Goal: Information Seeking & Learning: Learn about a topic

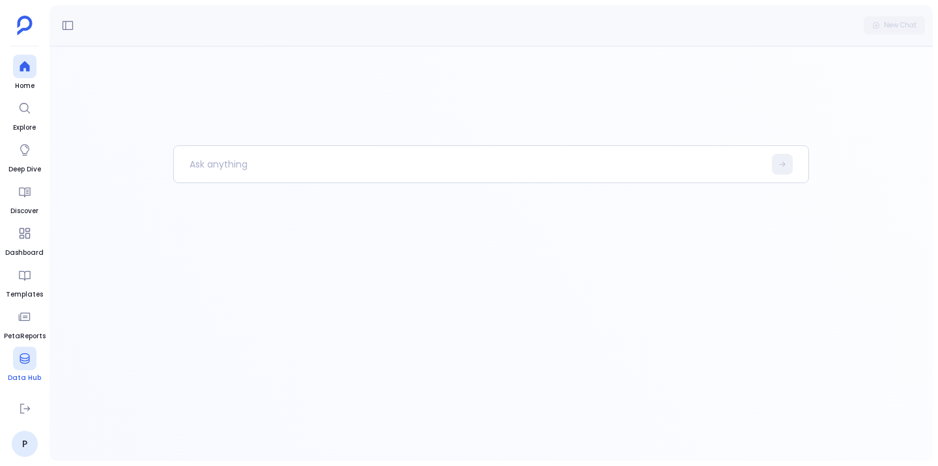
click at [20, 364] on icon at bounding box center [24, 358] width 13 height 13
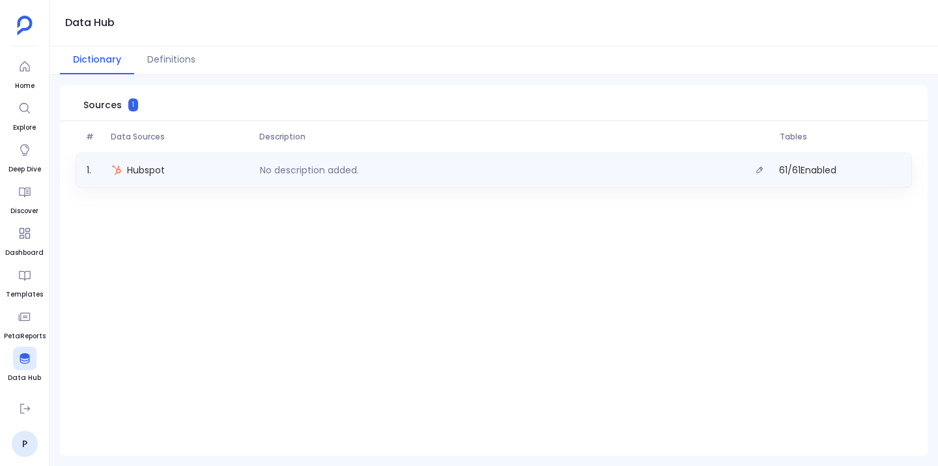
click at [282, 162] on div "No description added." at bounding box center [515, 170] width 520 height 18
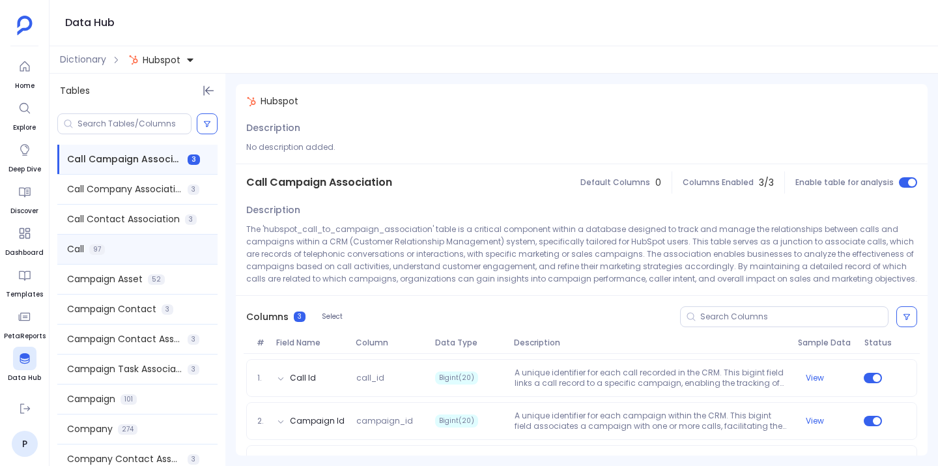
click at [109, 254] on div "Call 97" at bounding box center [137, 249] width 160 height 29
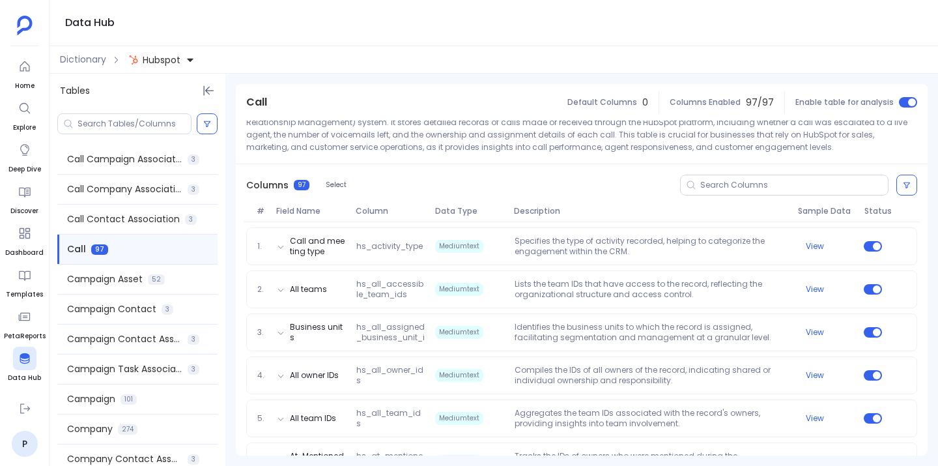
click at [131, 164] on span "Call Campaign Association" at bounding box center [124, 159] width 115 height 14
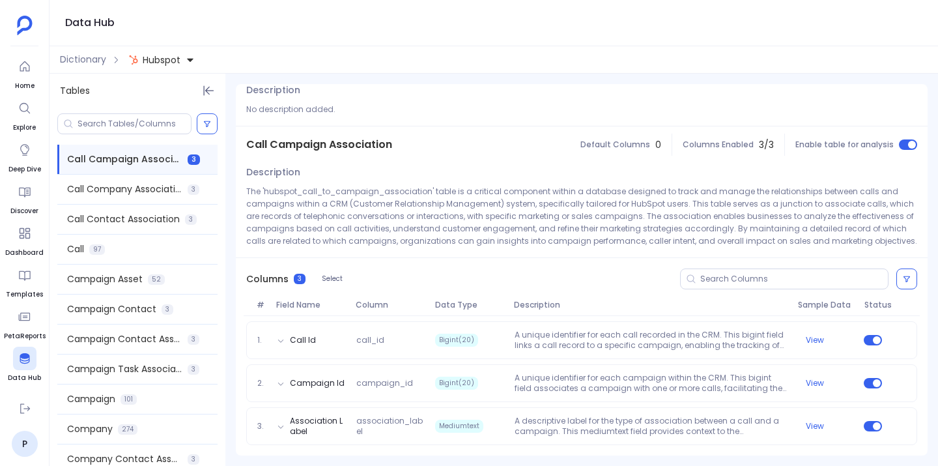
scroll to position [38, 0]
drag, startPoint x: 255, startPoint y: 145, endPoint x: 371, endPoint y: 139, distance: 115.5
click at [371, 139] on span "Call Campaign Association" at bounding box center [319, 145] width 146 height 16
drag, startPoint x: 255, startPoint y: 140, endPoint x: 354, endPoint y: 150, distance: 99.5
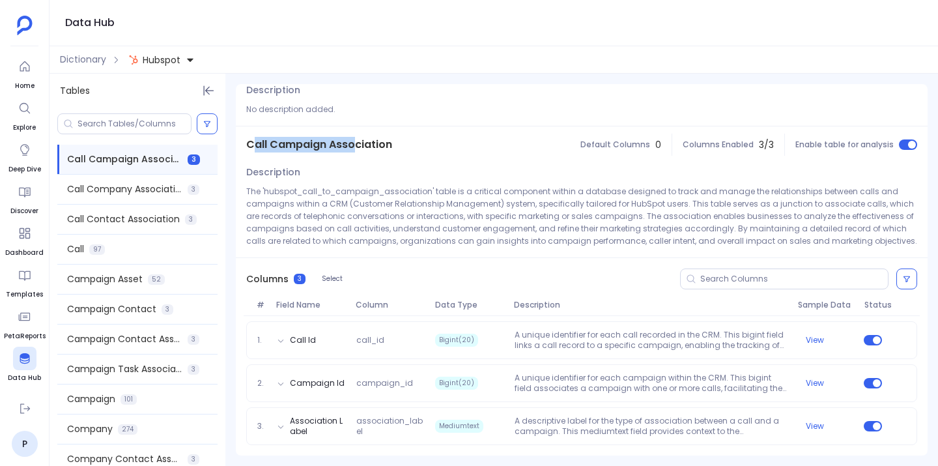
click at [354, 150] on span "Call Campaign Association" at bounding box center [319, 145] width 146 height 16
drag, startPoint x: 365, startPoint y: 143, endPoint x: 261, endPoint y: 139, distance: 105.0
click at [261, 139] on span "Call Campaign Association" at bounding box center [319, 145] width 146 height 16
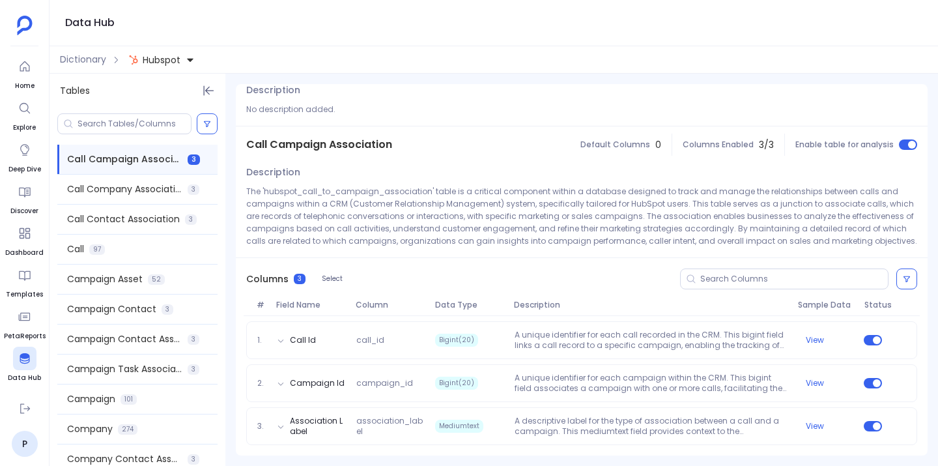
click at [163, 73] on div "Dictionary Hubspot" at bounding box center [494, 59] width 889 height 27
click at [89, 60] on span "Dictionary" at bounding box center [83, 60] width 46 height 14
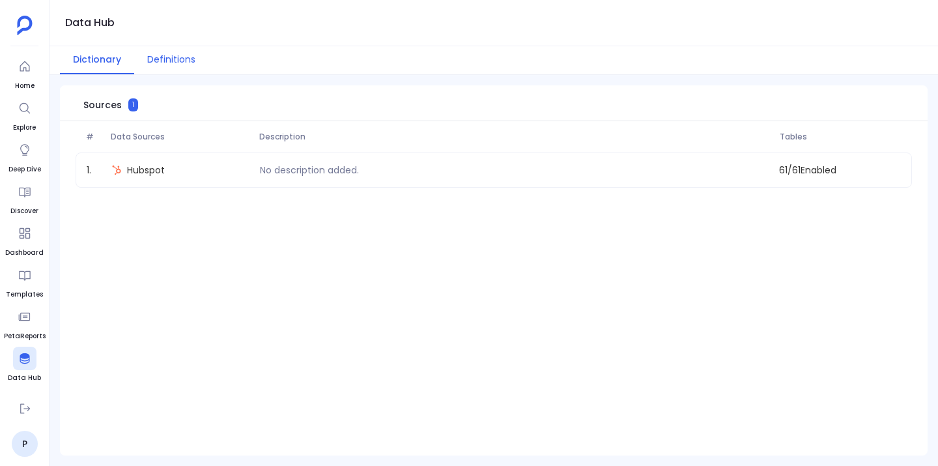
click at [158, 55] on button "Definitions" at bounding box center [171, 60] width 74 height 28
